Goal: Task Accomplishment & Management: Manage account settings

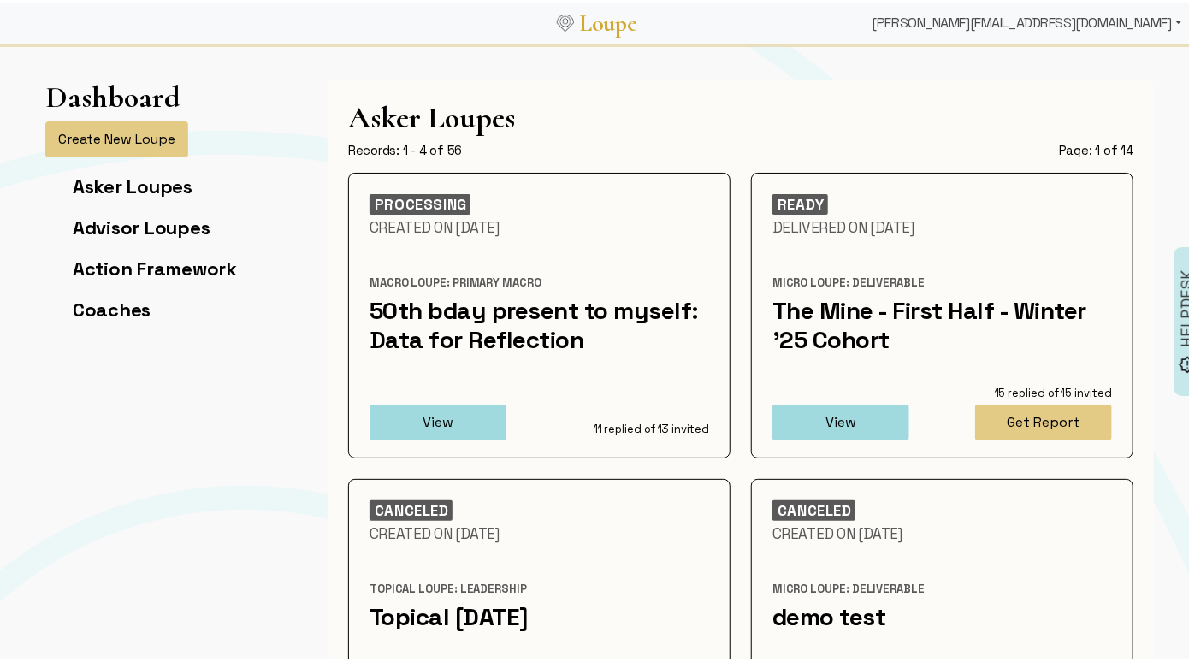
click at [1074, 30] on div "[PERSON_NAME][EMAIL_ADDRESS][DOMAIN_NAME]" at bounding box center [1027, 20] width 323 height 34
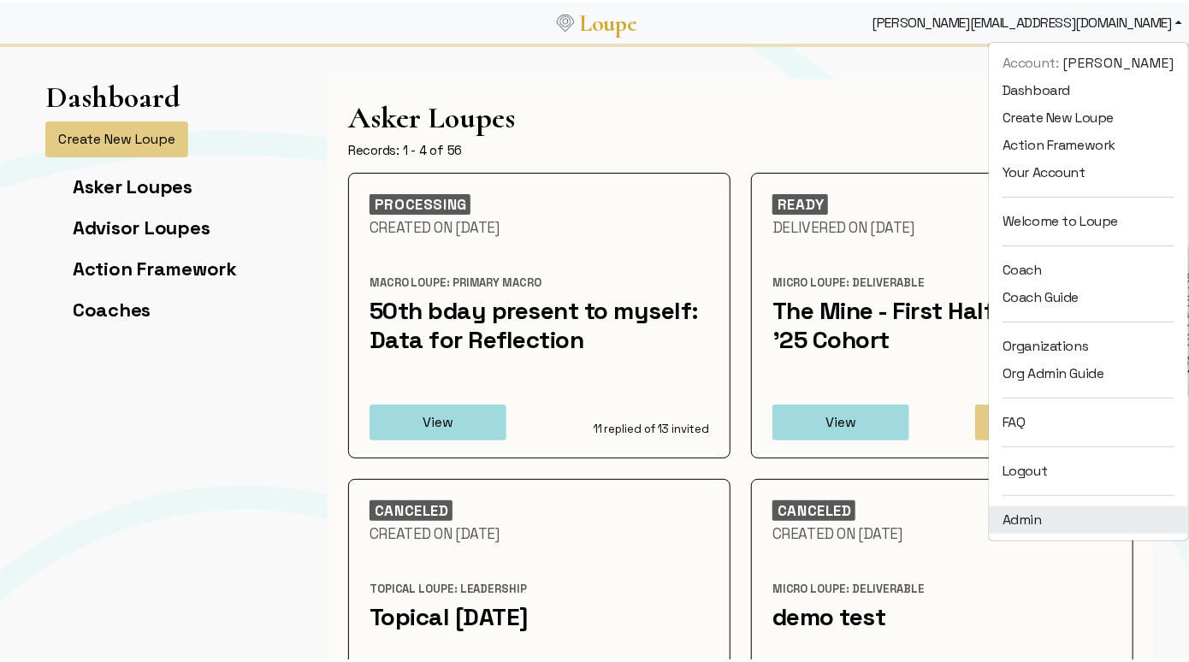
click at [1016, 529] on link "Admin" at bounding box center [1088, 517] width 199 height 27
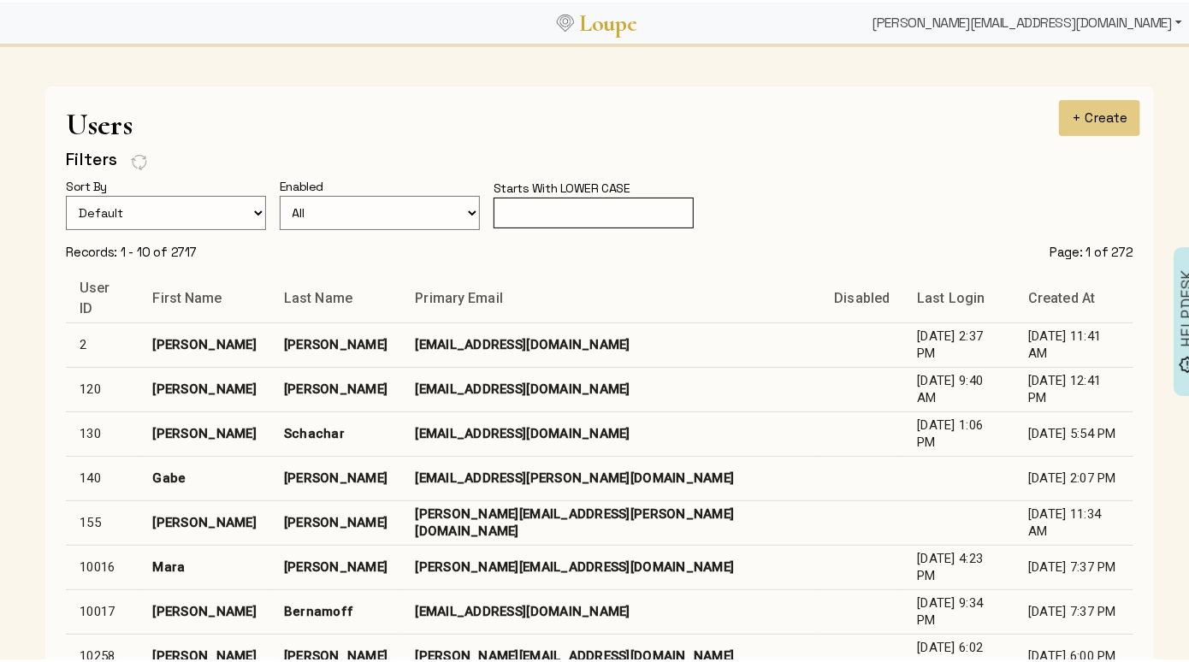
click at [1062, 17] on div "[PERSON_NAME][EMAIL_ADDRESS][DOMAIN_NAME]" at bounding box center [1027, 20] width 323 height 34
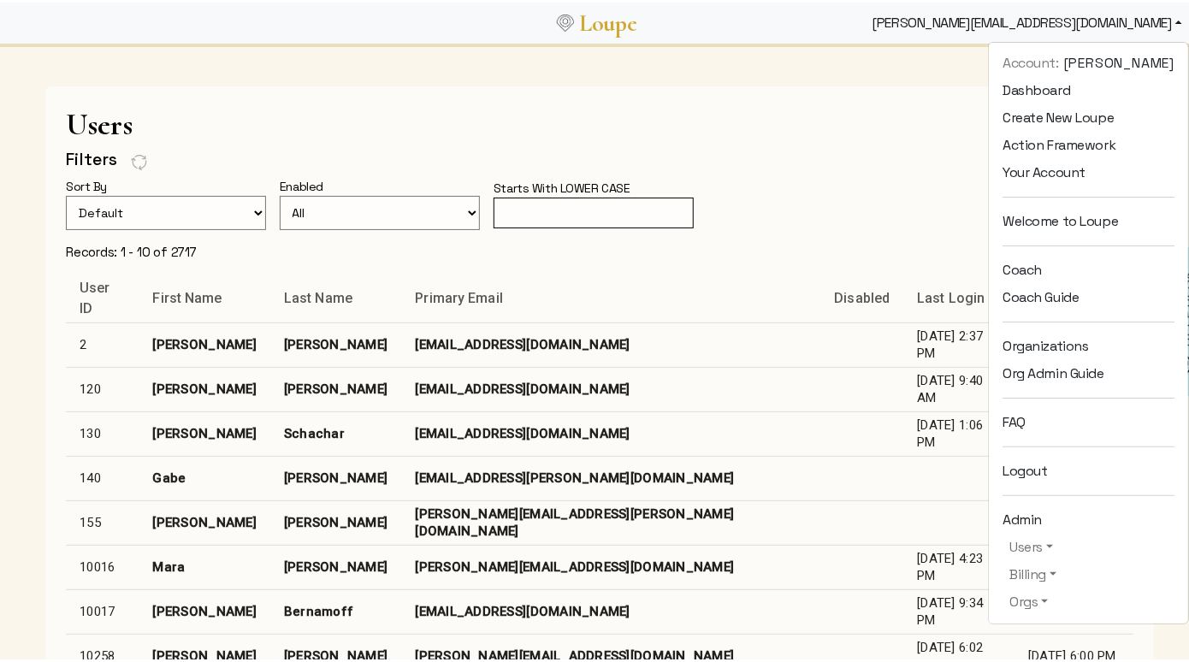
click at [542, 202] on input "text" at bounding box center [594, 211] width 200 height 32
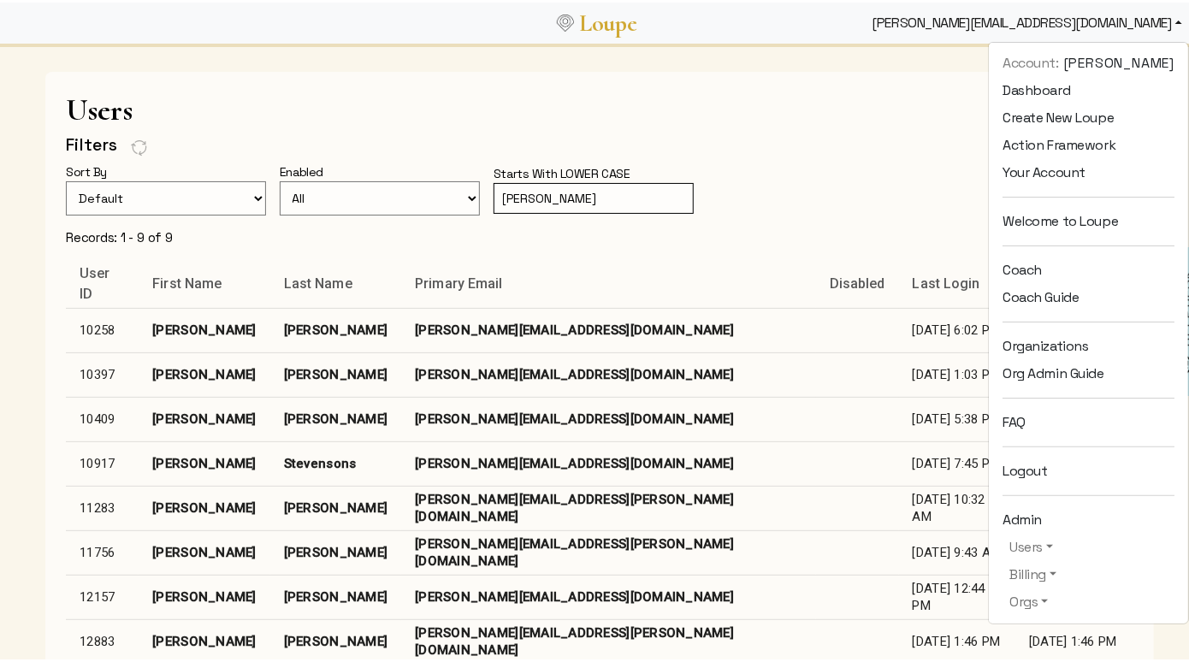
scroll to position [233, 0]
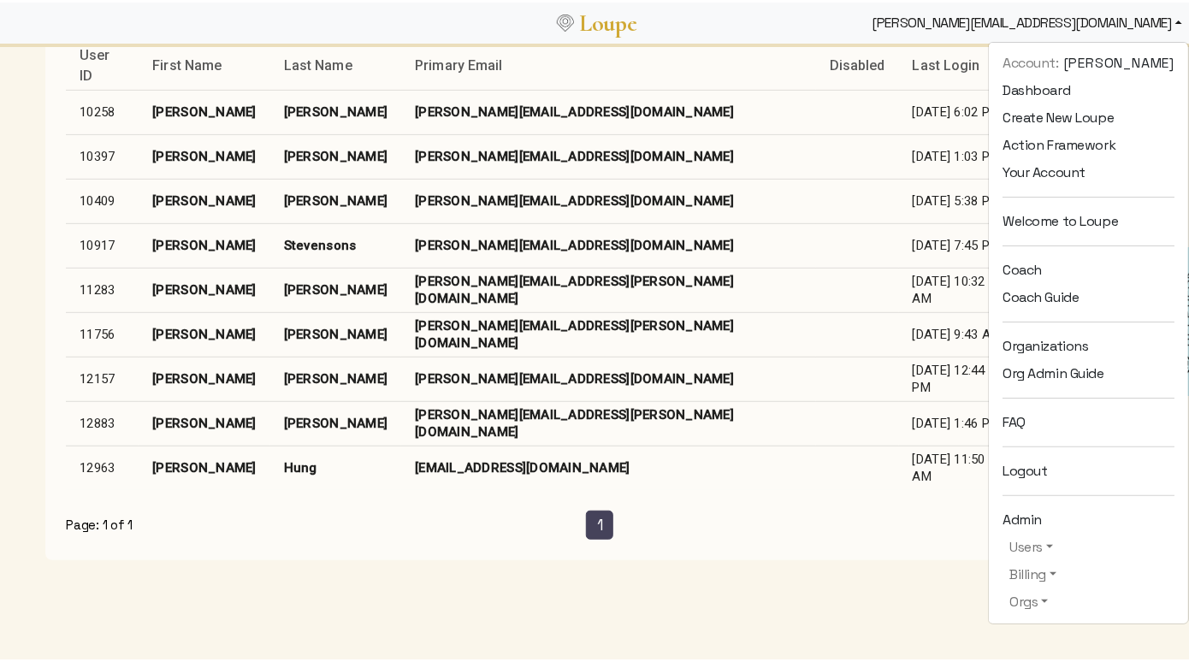
type input "[PERSON_NAME]"
click at [1022, 338] on link "Organizations" at bounding box center [1088, 343] width 199 height 27
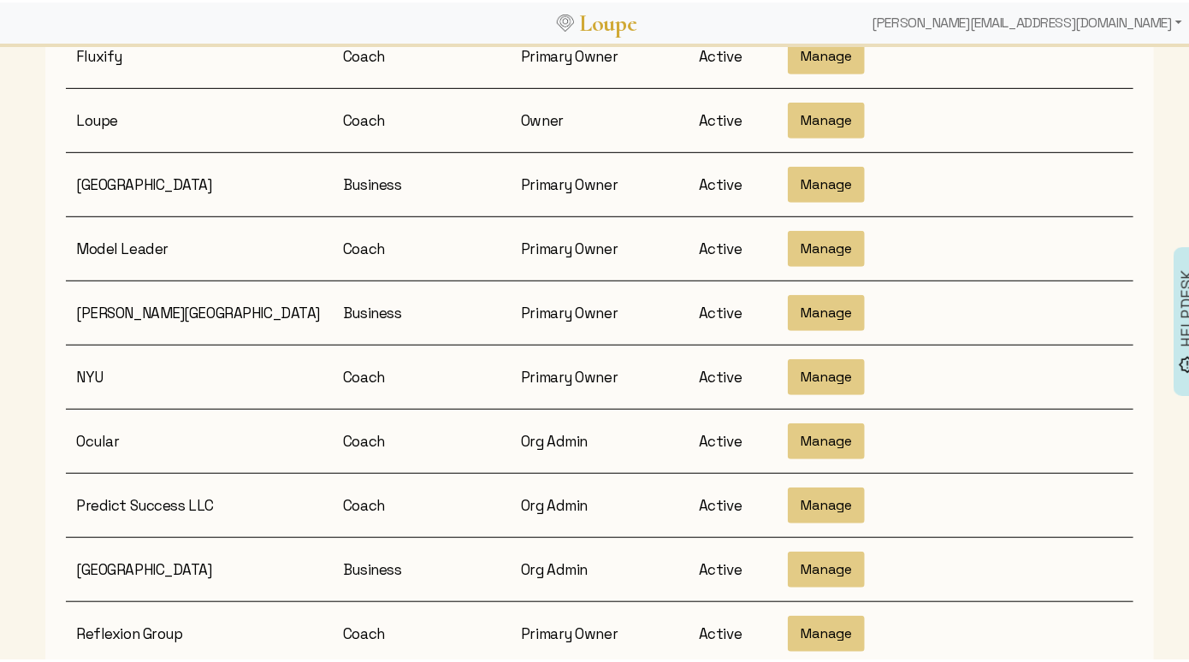
scroll to position [418, 0]
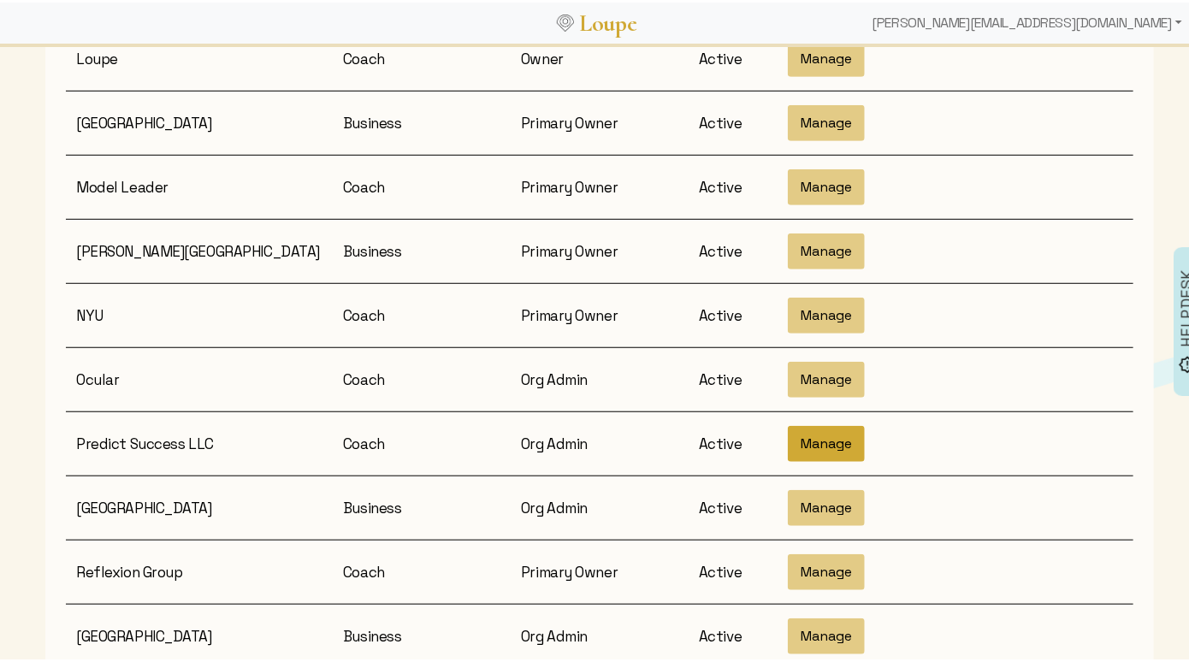
click at [804, 424] on button "Manage" at bounding box center [826, 442] width 77 height 36
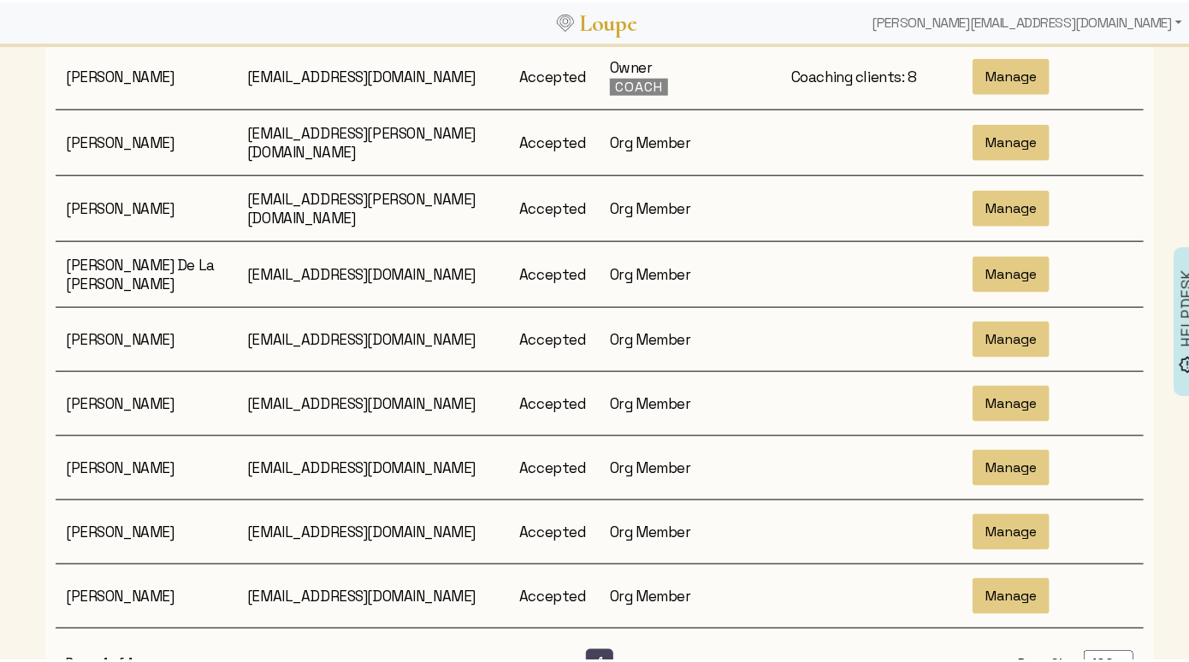
scroll to position [890, 0]
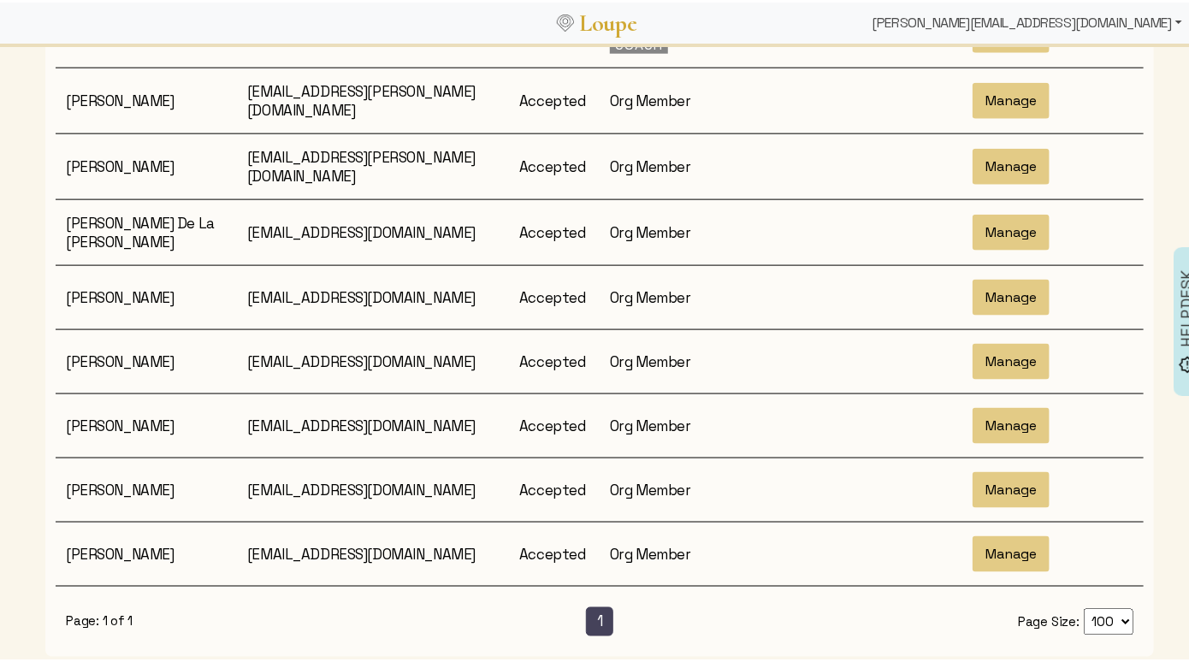
click at [1113, 18] on div "[PERSON_NAME][EMAIL_ADDRESS][DOMAIN_NAME]" at bounding box center [1027, 20] width 323 height 34
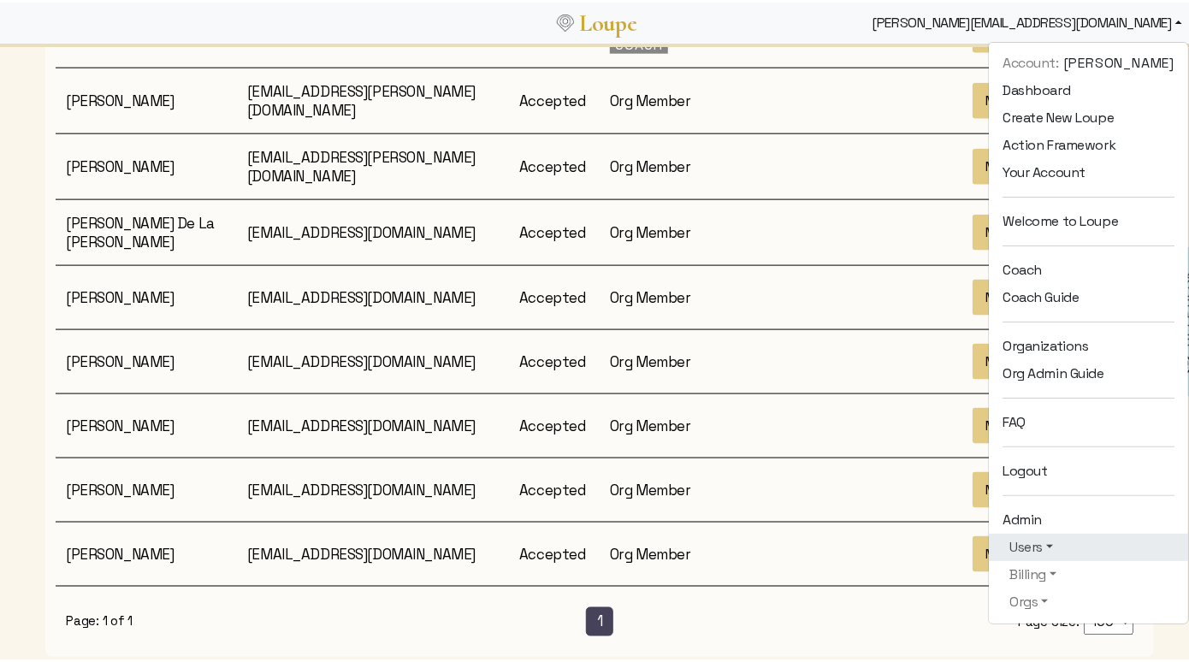
click at [1023, 546] on link "Users" at bounding box center [1089, 545] width 172 height 21
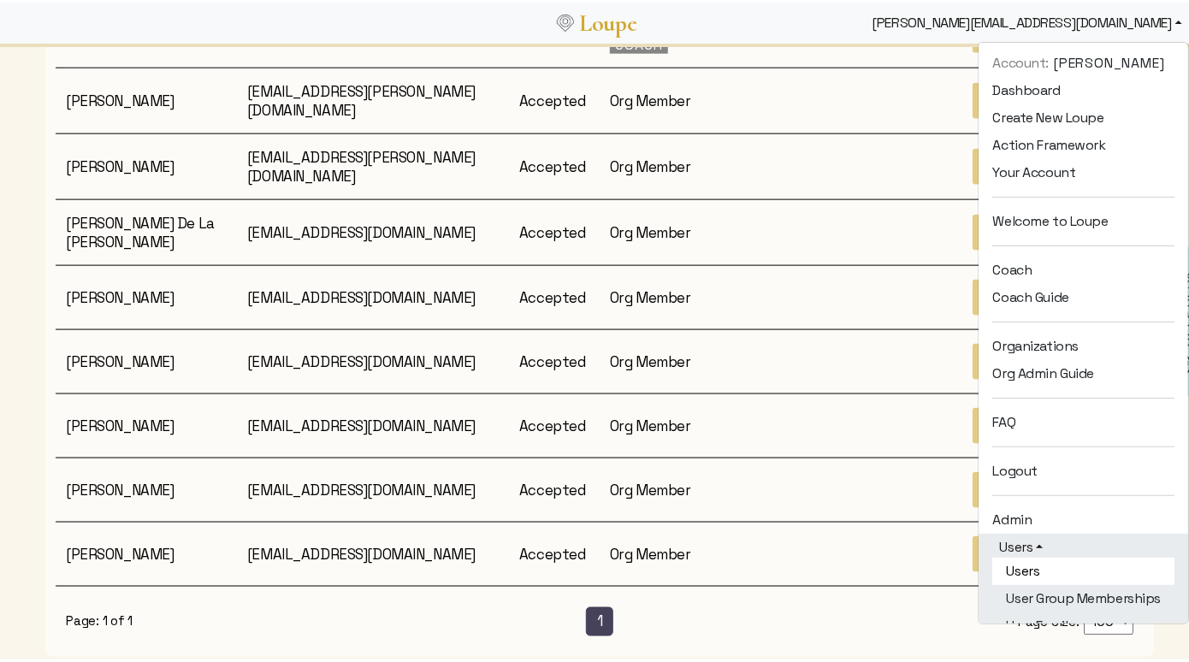
click at [1025, 564] on link "Users" at bounding box center [1083, 568] width 182 height 27
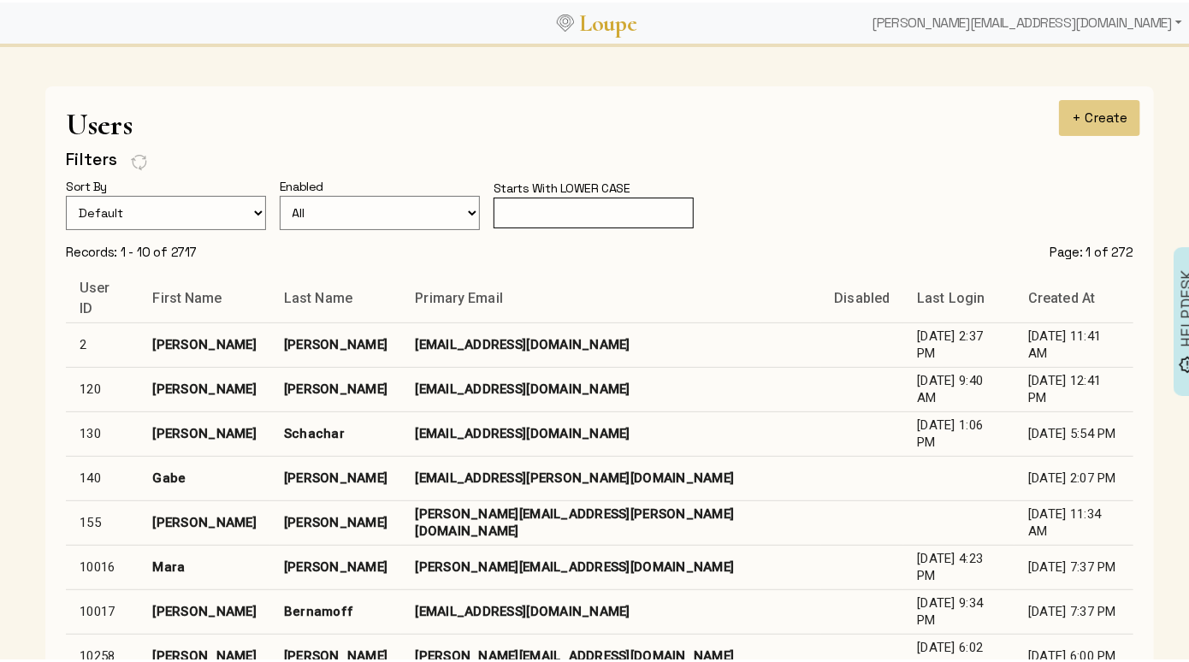
click at [641, 210] on input "text" at bounding box center [594, 211] width 200 height 32
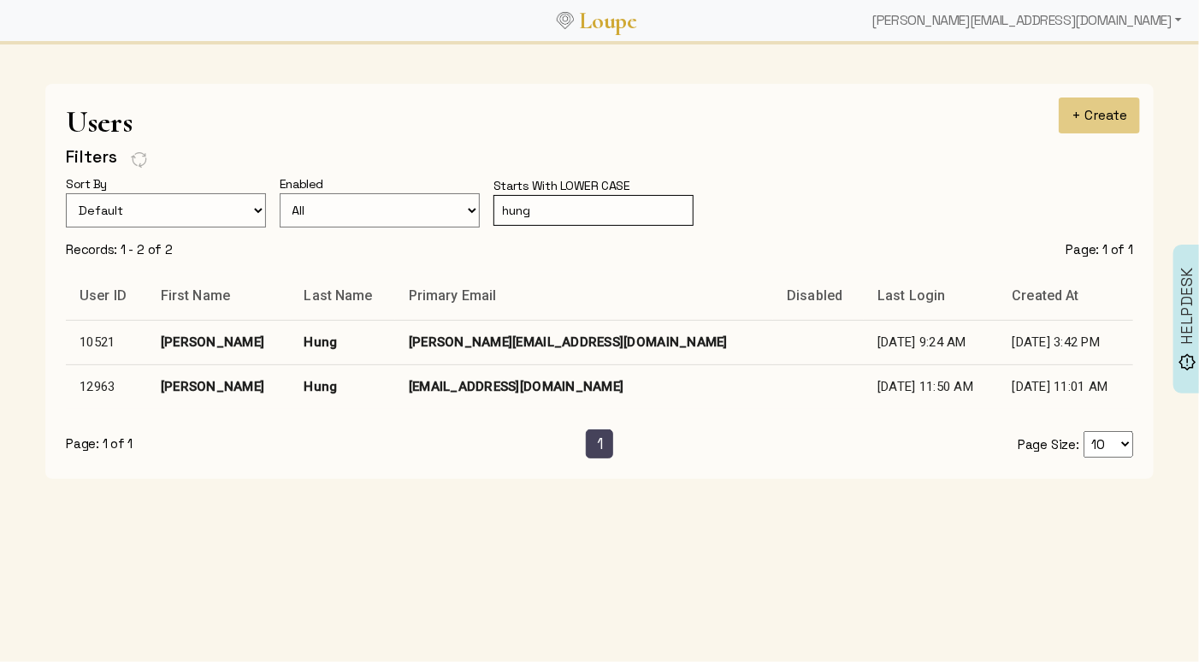
type input "hung"
click at [483, 380] on td "[EMAIL_ADDRESS][DOMAIN_NAME]" at bounding box center [584, 386] width 378 height 44
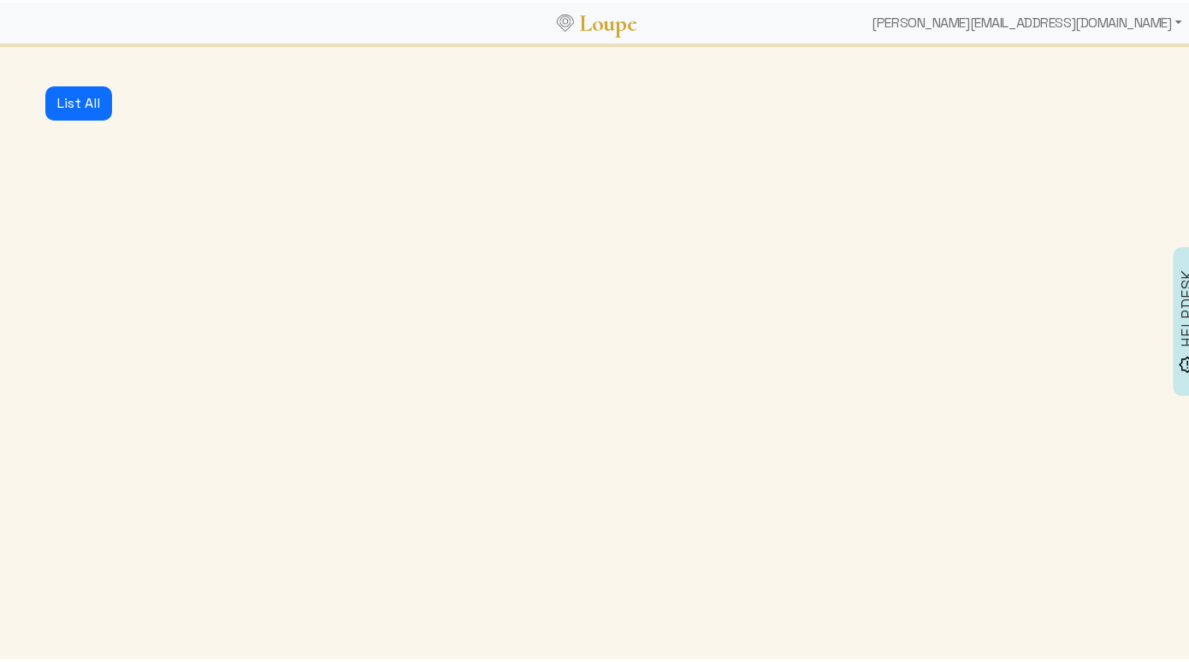
select select
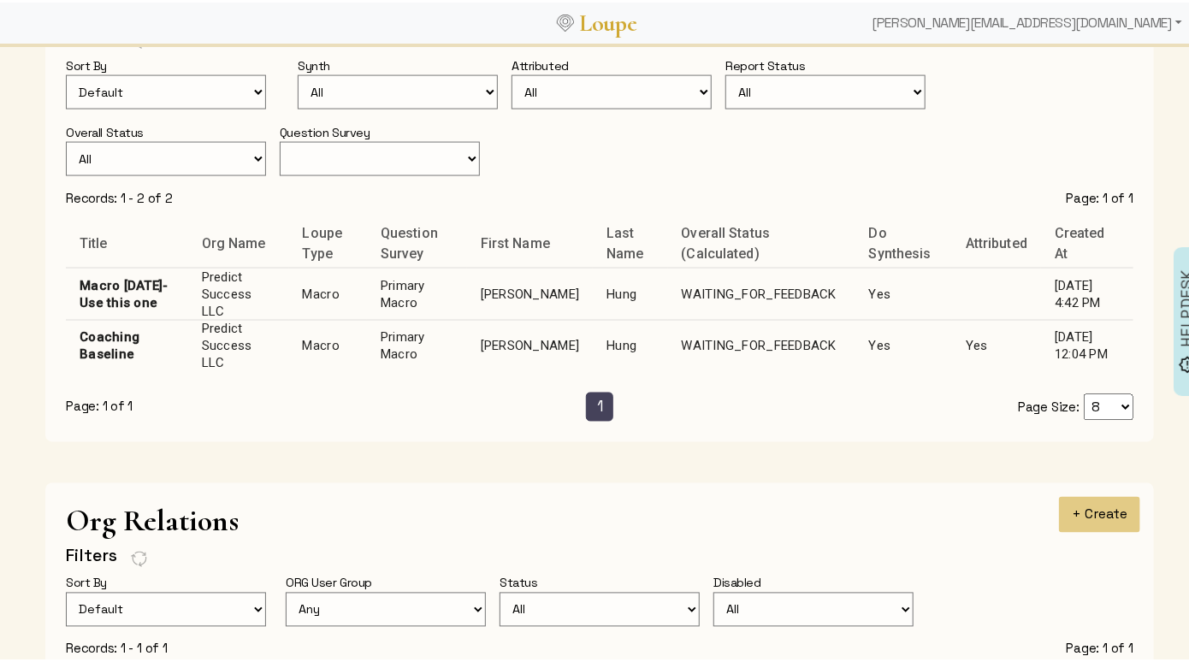
scroll to position [1129, 0]
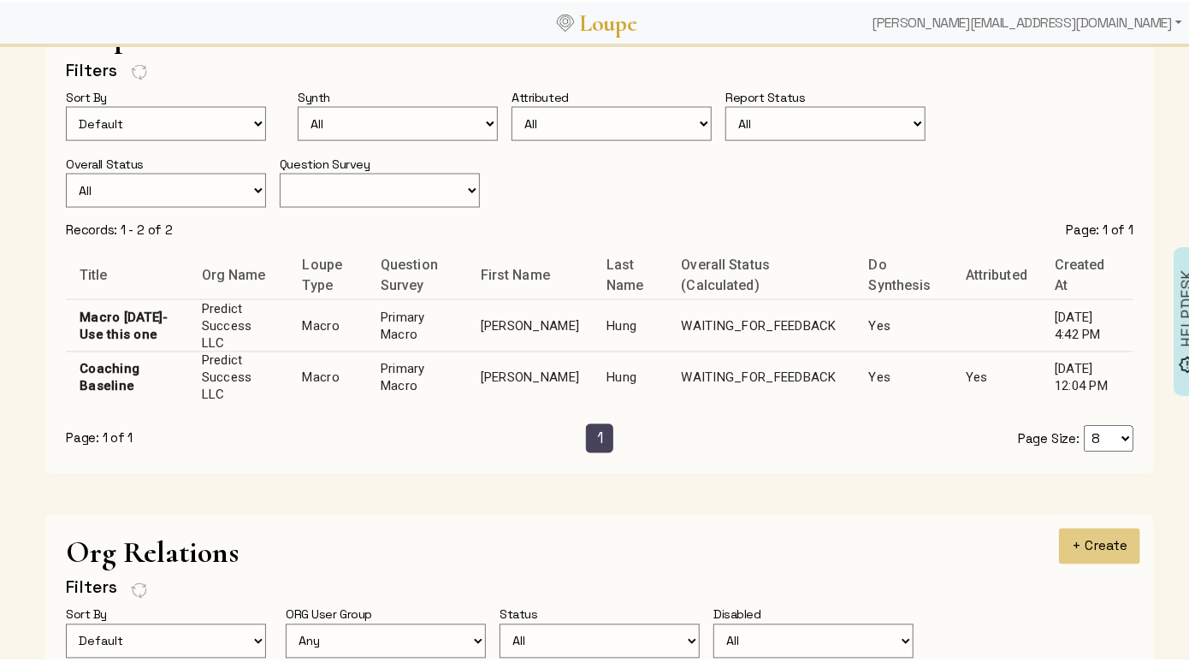
click at [668, 312] on td "WAITING_FOR_FEEDBACK" at bounding box center [761, 324] width 187 height 52
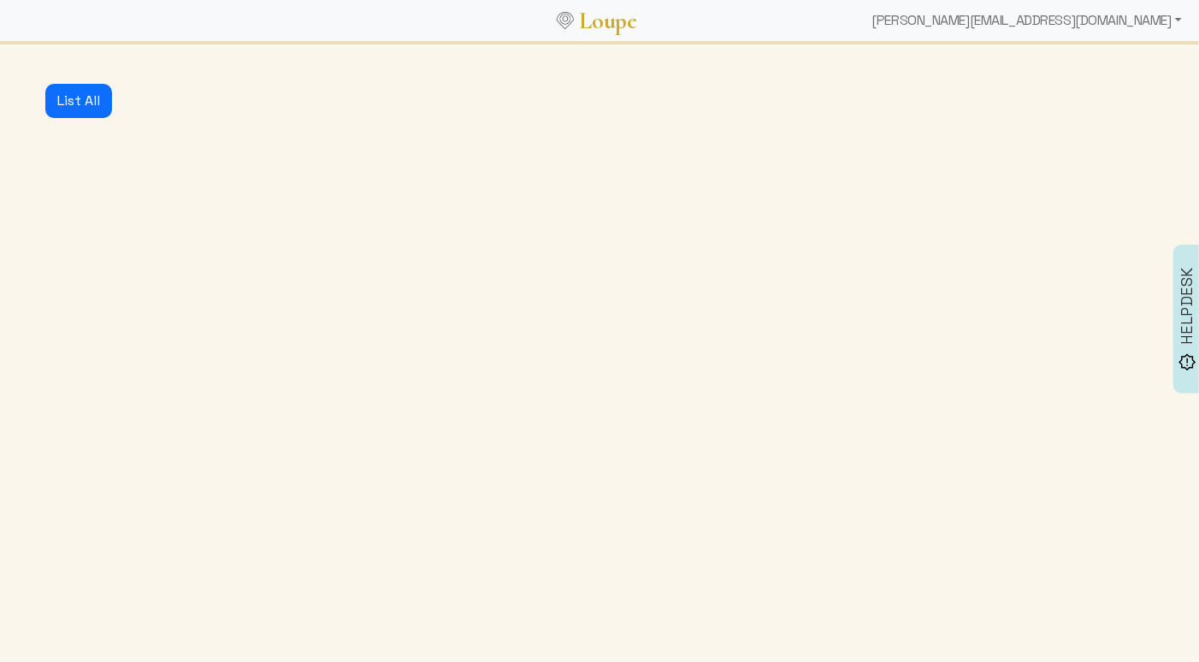
select select "1: CLOSED"
select select "6: WAITING_FOR_FEEDBACK"
select select "3: MIN_ADVISORS_INVITED"
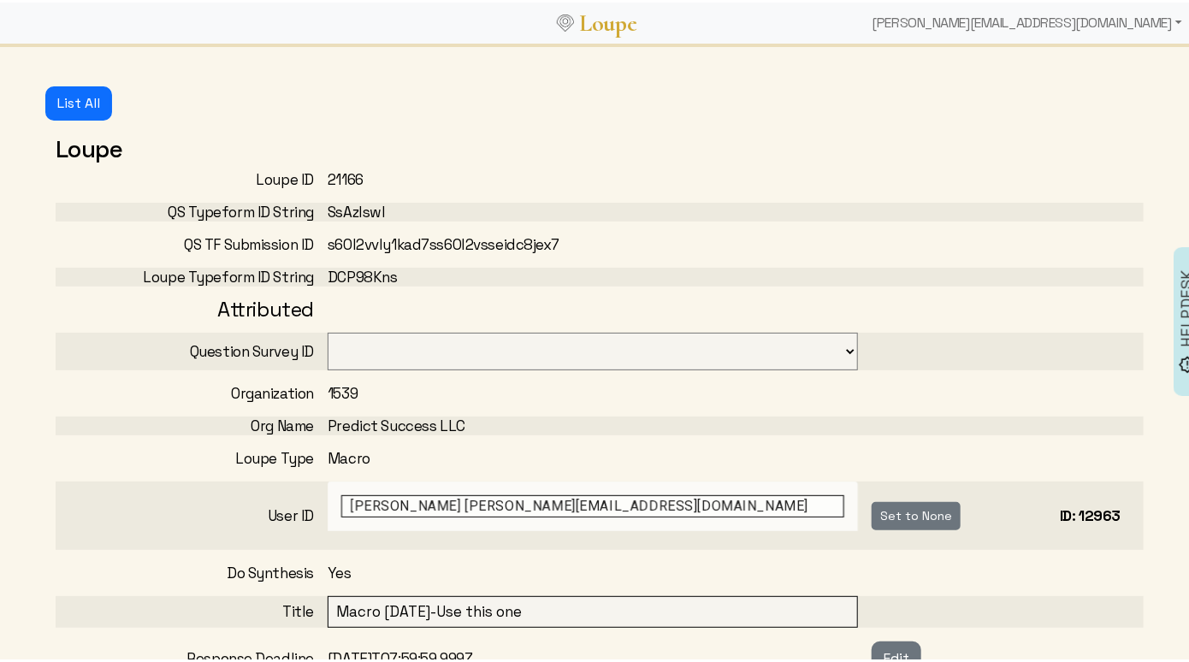
select select "3001"
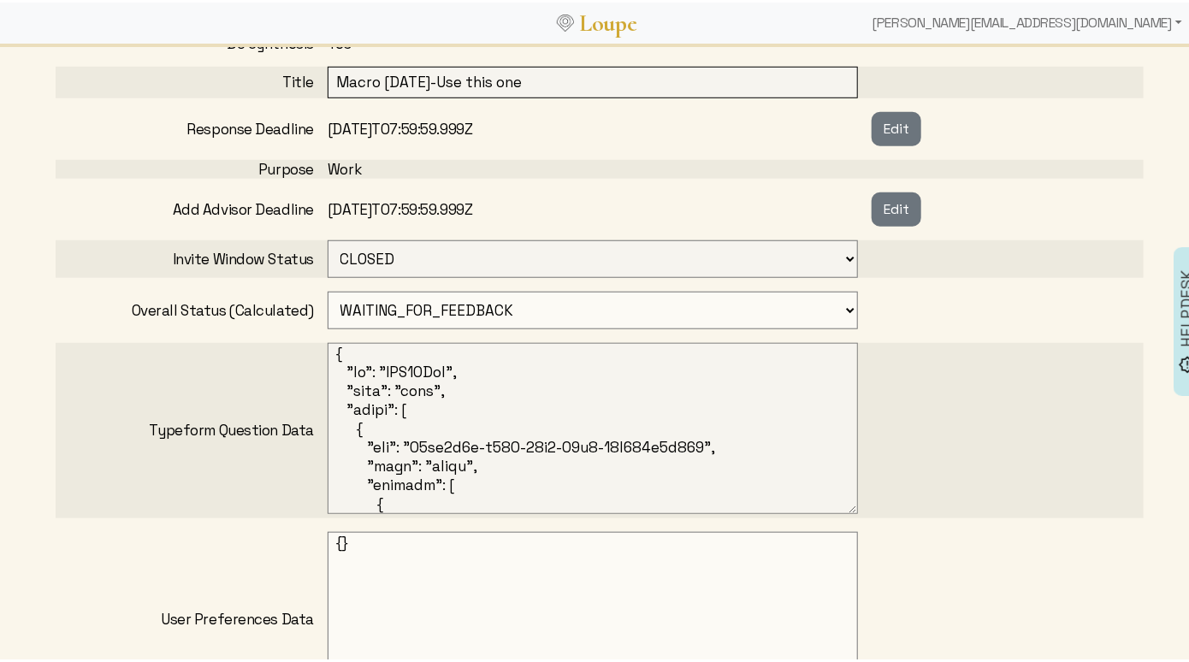
scroll to position [316, 0]
